Goal: Task Accomplishment & Management: Complete application form

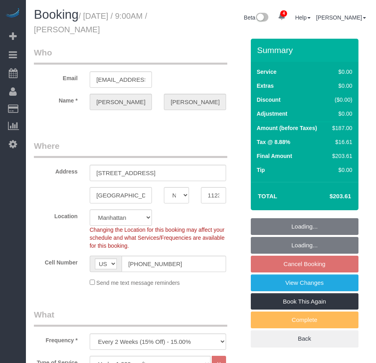
select select "NY"
select select "2"
select select "spot2"
select select "number:89"
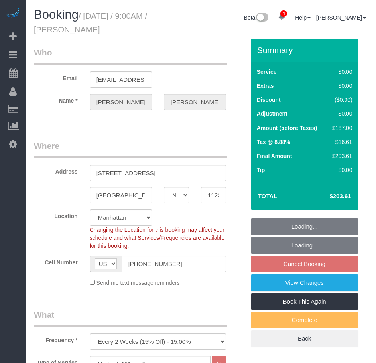
select select "number:90"
select select "number:15"
select select "number:5"
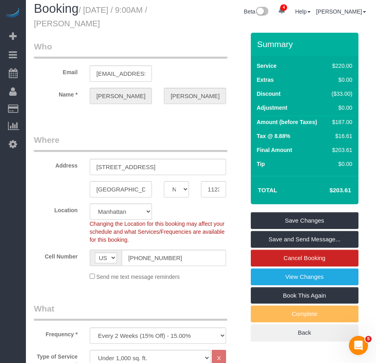
scroll to position [4, 0]
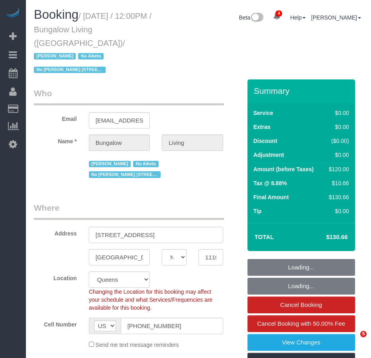
select select "NY"
select select "spot1"
select select "number:89"
select select "number:90"
select select "number:15"
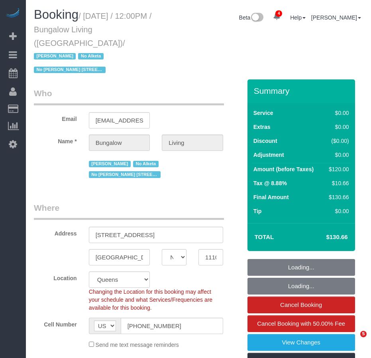
select select "number:7"
drag, startPoint x: 97, startPoint y: 197, endPoint x: 90, endPoint y: 199, distance: 6.9
click at [90, 226] on input "34-15 9th Street, Apt. 3" at bounding box center [156, 234] width 134 height 16
